Goal: Transaction & Acquisition: Subscribe to service/newsletter

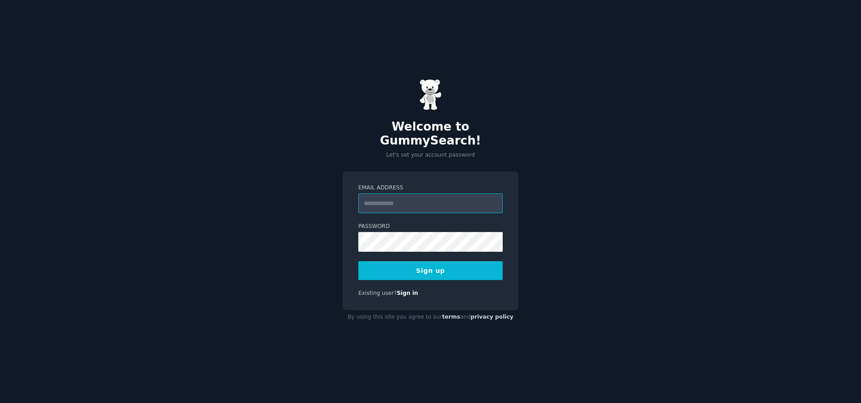
click at [431, 197] on input "Email Address" at bounding box center [430, 203] width 144 height 20
type input "**********"
click at [432, 269] on button "Sign up" at bounding box center [430, 270] width 144 height 19
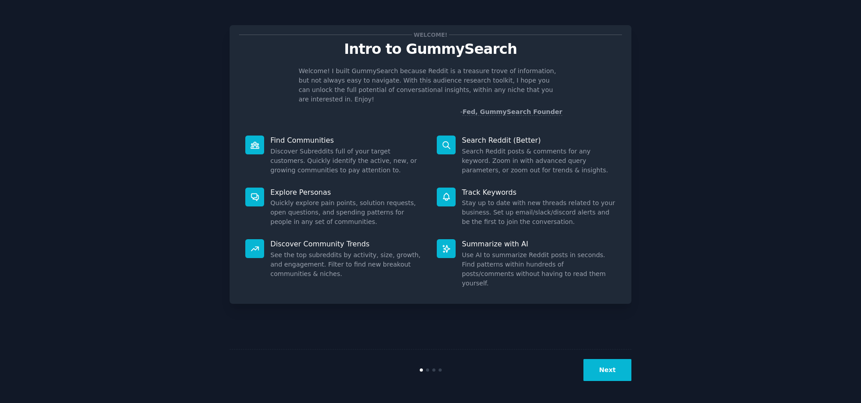
click at [701, 152] on div "Welcome! Intro to GummySearch Welcome! I built GummySearch because Reddit is a …" at bounding box center [431, 202] width 836 height 378
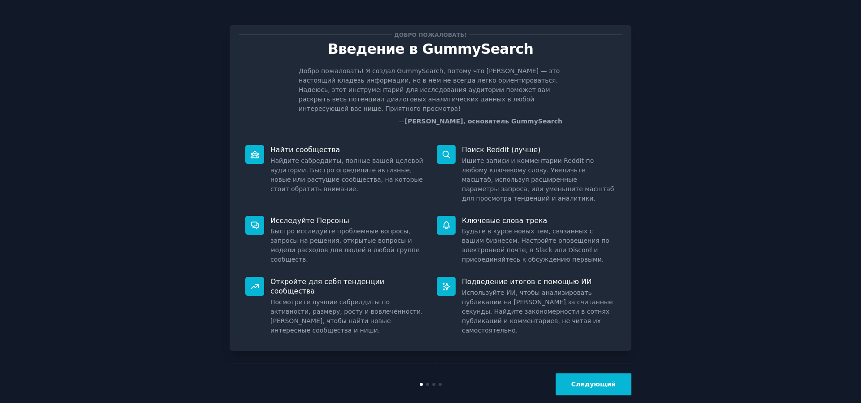
click at [602, 380] on font "Следующий" at bounding box center [593, 383] width 44 height 7
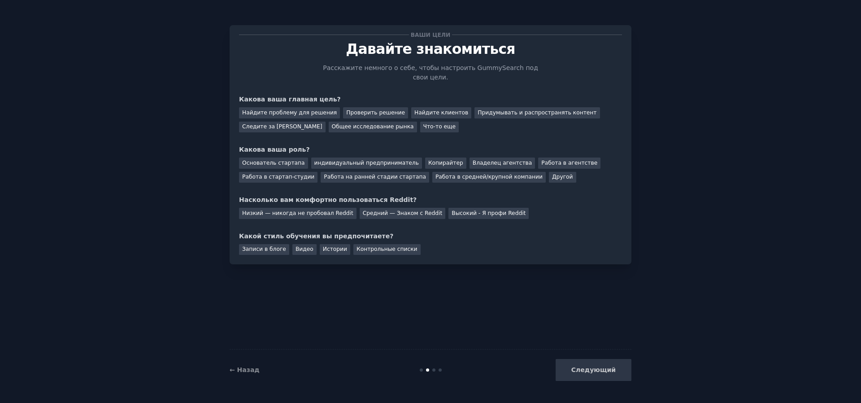
click at [602, 374] on div "Следующий" at bounding box center [564, 370] width 134 height 22
click at [388, 210] on font "Средний — Знаком с Reddit" at bounding box center [403, 213] width 80 height 6
click at [290, 109] on font "Найдите проблему для решения" at bounding box center [289, 112] width 95 height 6
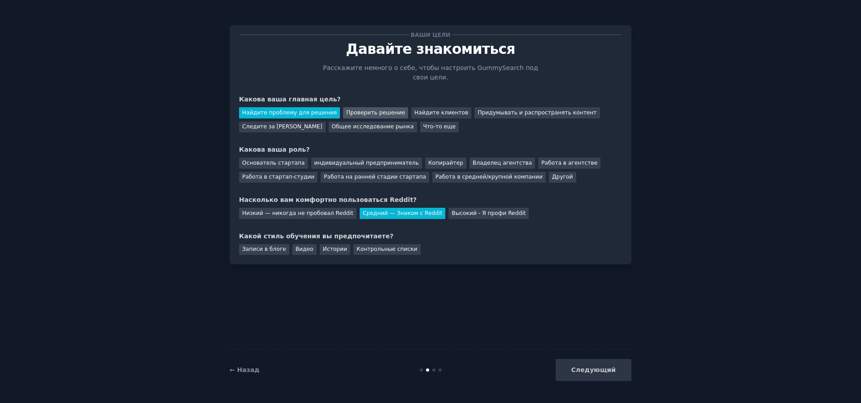
click at [349, 109] on font "Проверить решение" at bounding box center [375, 112] width 59 height 6
click at [284, 109] on font "Найдите проблему для решения" at bounding box center [289, 112] width 95 height 6
click at [277, 160] on font "Основатель стартапа" at bounding box center [273, 163] width 63 height 6
click at [266, 246] on font "Записи в блоге" at bounding box center [264, 249] width 44 height 6
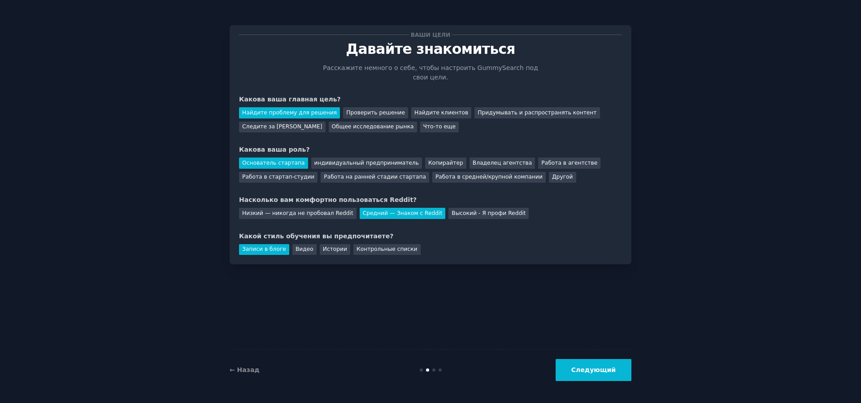
click at [603, 363] on button "Следующий" at bounding box center [594, 370] width 76 height 22
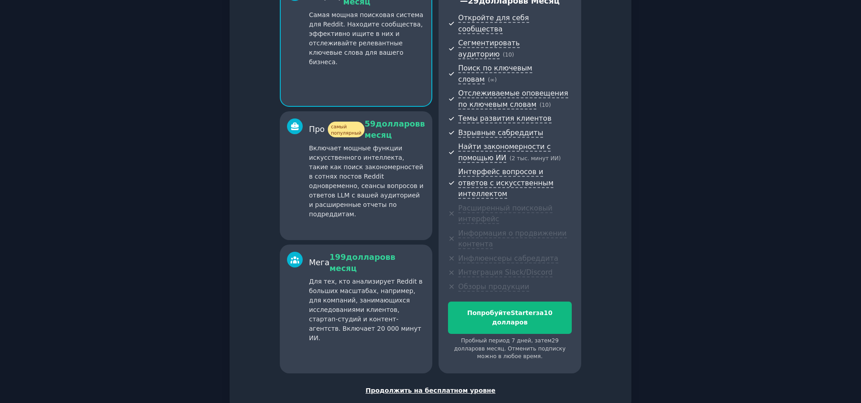
scroll to position [105, 0]
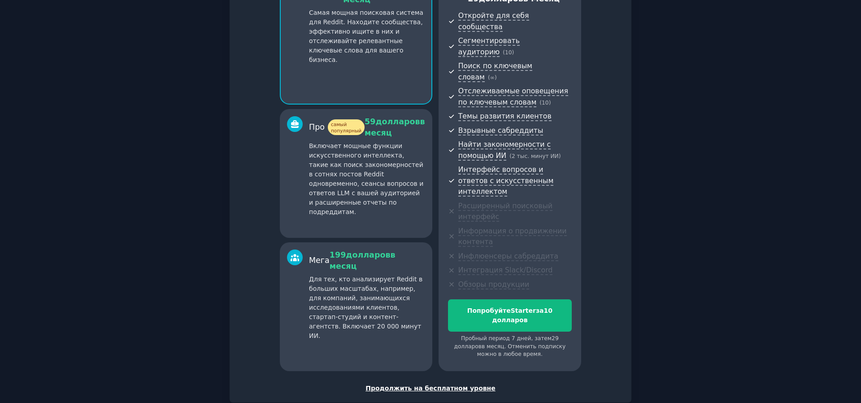
click at [478, 384] on font "Продолжить на бесплатном уровне" at bounding box center [431, 387] width 130 height 7
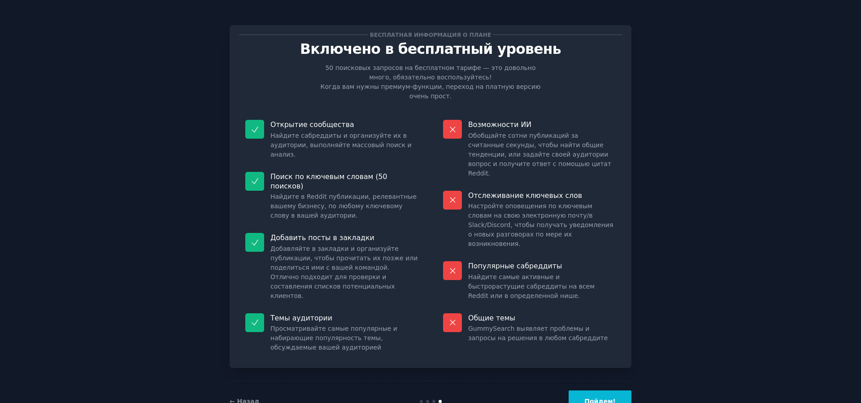
click at [607, 397] on font "Пойдем!" at bounding box center [599, 400] width 31 height 7
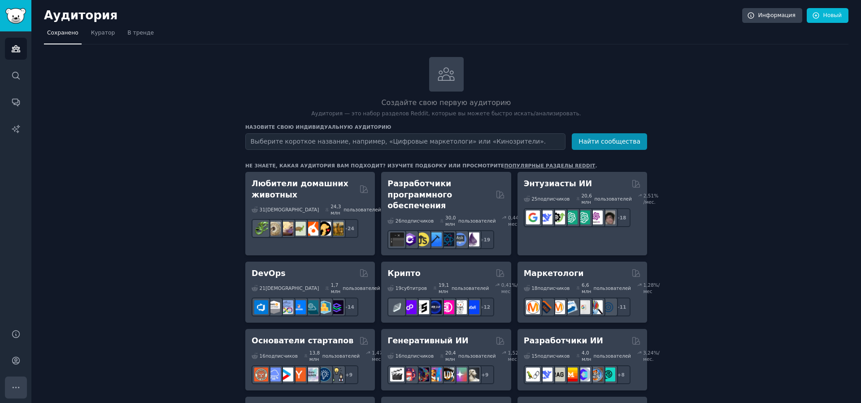
click at [21, 384] on button "Более" at bounding box center [16, 387] width 22 height 22
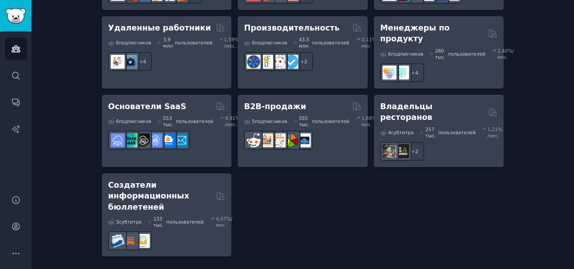
scroll to position [990, 0]
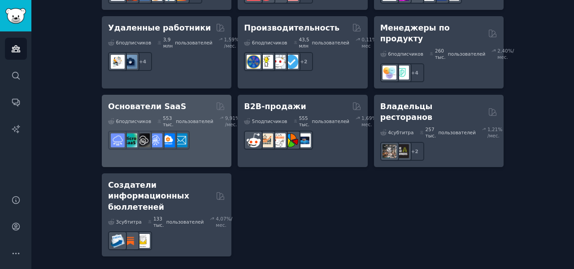
click at [135, 111] on font "Основатели SaaS" at bounding box center [147, 106] width 78 height 9
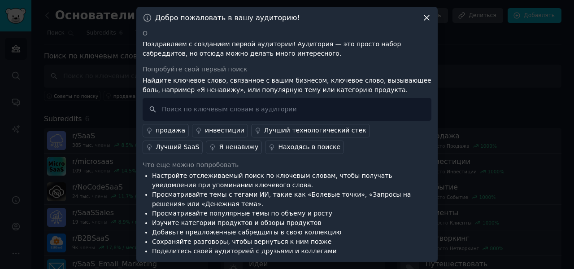
click at [426, 17] on icon at bounding box center [426, 17] width 5 height 5
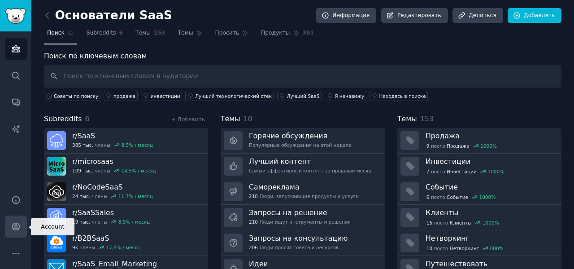
click at [13, 227] on icon "Боковая панель" at bounding box center [15, 226] width 7 height 7
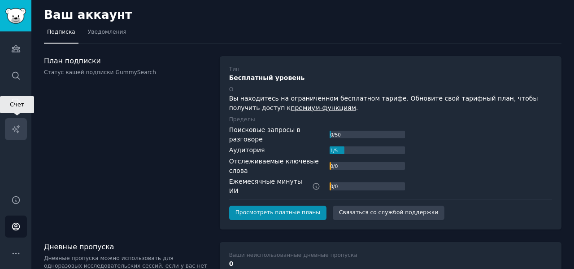
click at [21, 129] on link "Отчеты ИИ" at bounding box center [16, 129] width 22 height 22
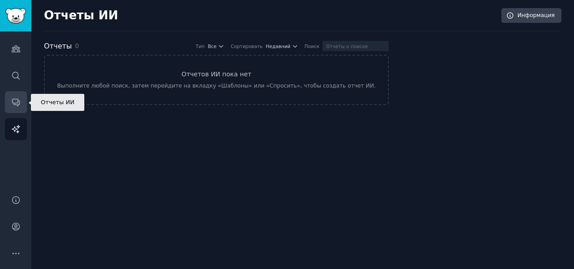
click at [17, 113] on link "Разговоры" at bounding box center [16, 102] width 22 height 22
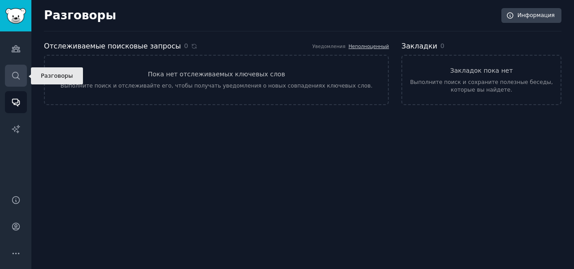
click at [17, 76] on icon "Боковая панель" at bounding box center [15, 75] width 9 height 9
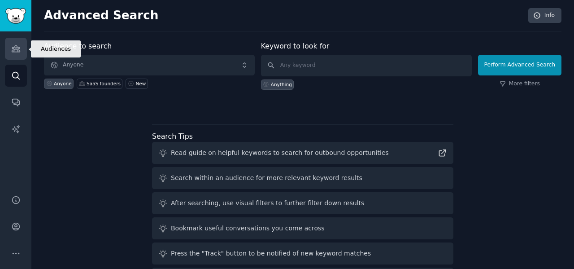
click at [22, 48] on link "Audiences" at bounding box center [16, 49] width 22 height 22
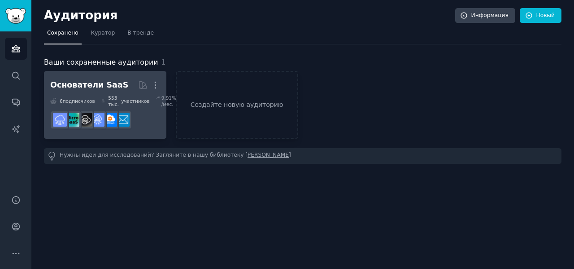
click at [97, 86] on font "Основатели SaaS" at bounding box center [89, 84] width 78 height 9
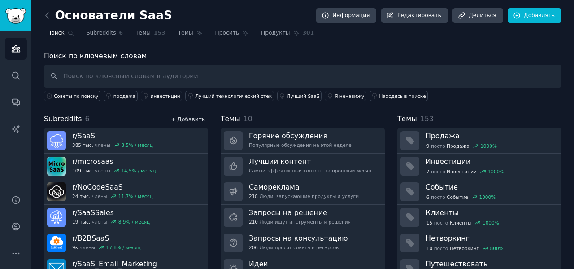
scroll to position [39, 0]
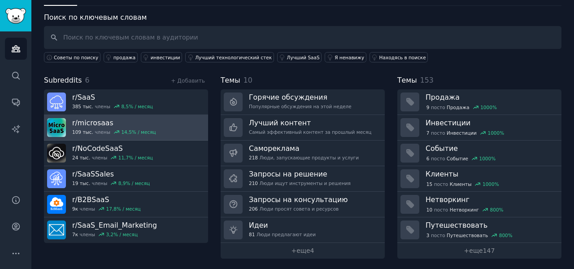
click at [92, 122] on font "microsaas" at bounding box center [96, 122] width 36 height 9
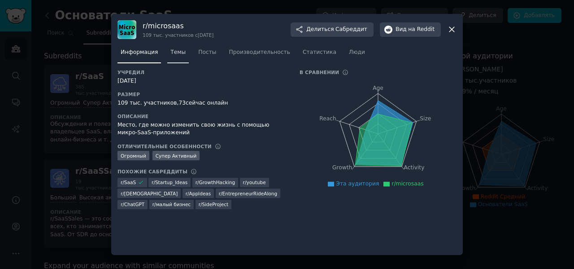
click at [181, 51] on font "Темы" at bounding box center [177, 52] width 15 height 6
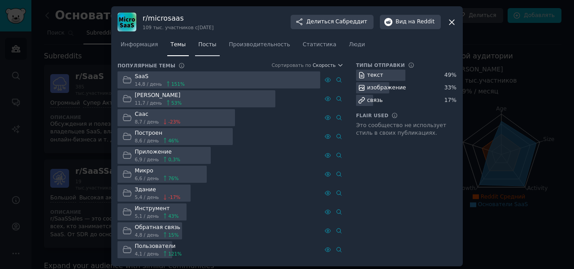
click at [205, 48] on font "Посты" at bounding box center [207, 44] width 18 height 6
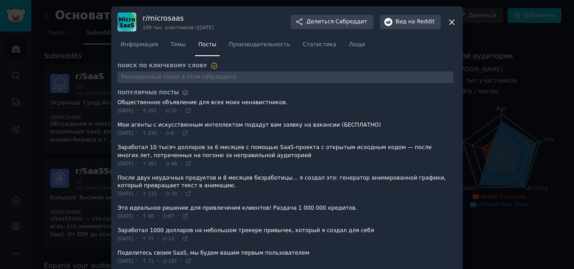
click at [205, 148] on span at bounding box center [286, 155] width 336 height 30
click at [129, 146] on span at bounding box center [286, 155] width 336 height 30
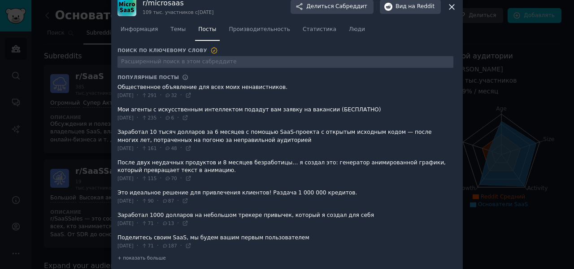
scroll to position [23, 0]
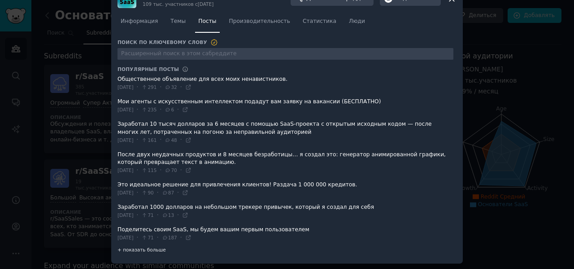
click at [135, 247] on font "+ показать больше" at bounding box center [142, 249] width 48 height 5
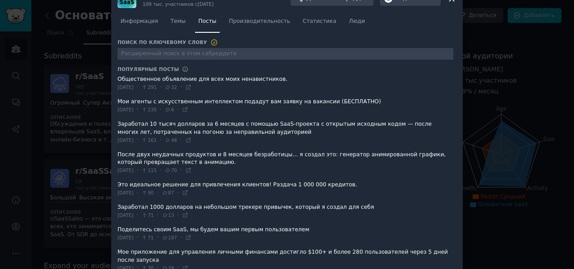
scroll to position [173, 0]
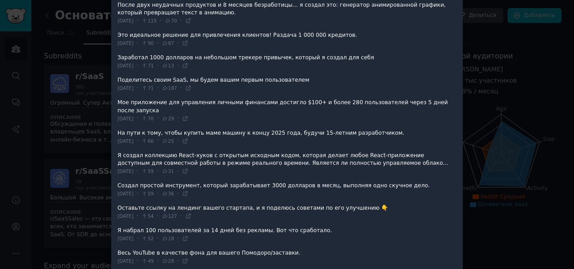
click at [344, 179] on span at bounding box center [286, 190] width 336 height 22
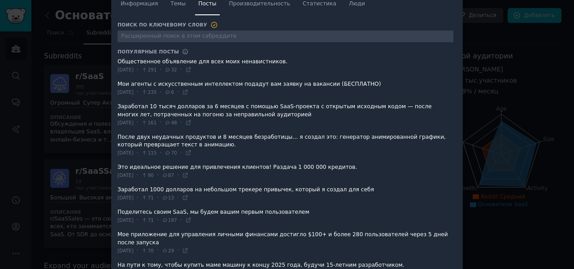
scroll to position [0, 0]
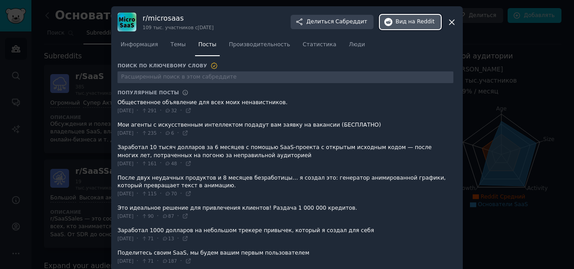
click at [405, 22] on font "Вид" at bounding box center [401, 21] width 11 height 6
